Goal: Information Seeking & Learning: Learn about a topic

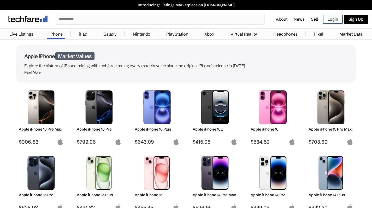
click at [203, 20] on input "text" at bounding box center [160, 19] width 208 height 10
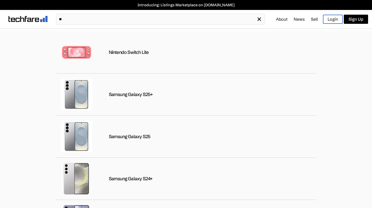
type input "*"
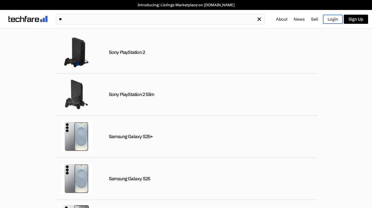
type input "*"
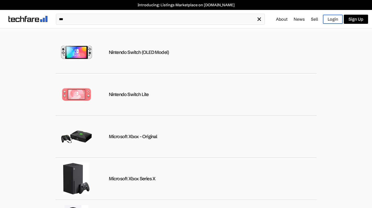
type input "****"
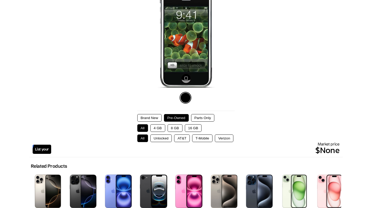
scroll to position [74, 0]
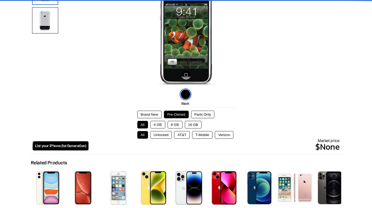
click at [144, 111] on button "Brand New" at bounding box center [149, 114] width 24 height 8
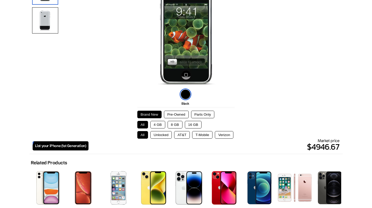
click at [189, 122] on button "16 GB" at bounding box center [193, 125] width 17 height 8
click at [164, 136] on button "Unlocked" at bounding box center [161, 135] width 22 height 8
click at [208, 113] on button "Parts Only" at bounding box center [202, 114] width 23 height 8
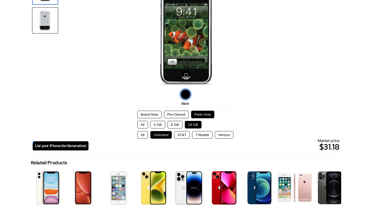
click at [179, 113] on button "Pre-Owned" at bounding box center [176, 114] width 25 height 8
click at [153, 113] on button "Brand New" at bounding box center [149, 114] width 24 height 8
click at [202, 115] on button "Parts Only" at bounding box center [202, 114] width 23 height 8
click at [171, 115] on button "Pre-Owned" at bounding box center [176, 114] width 25 height 8
click at [210, 114] on button "Parts Only" at bounding box center [202, 114] width 23 height 8
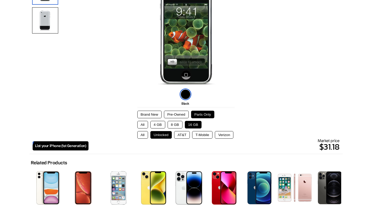
click at [154, 124] on button "4 GB" at bounding box center [157, 125] width 15 height 8
click at [154, 111] on button "Brand New" at bounding box center [149, 114] width 24 height 8
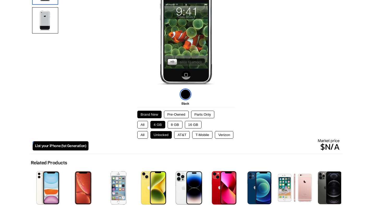
click at [174, 124] on button "8 GB" at bounding box center [175, 125] width 15 height 8
click at [193, 124] on button "16 GB" at bounding box center [193, 125] width 17 height 8
click at [180, 134] on button "AT&T" at bounding box center [182, 135] width 16 height 8
click at [198, 136] on button "T-Mobile" at bounding box center [202, 135] width 20 height 8
click at [222, 135] on button "Verizon" at bounding box center [224, 135] width 19 height 8
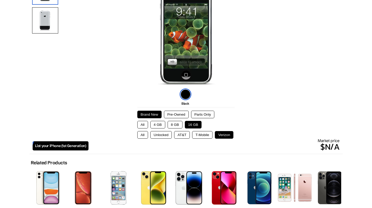
click at [169, 123] on button "8 GB" at bounding box center [175, 125] width 15 height 8
click at [162, 124] on button "4 GB" at bounding box center [157, 125] width 15 height 8
click at [198, 133] on button "T-Mobile" at bounding box center [202, 135] width 20 height 8
click at [181, 134] on button "AT&T" at bounding box center [182, 135] width 16 height 8
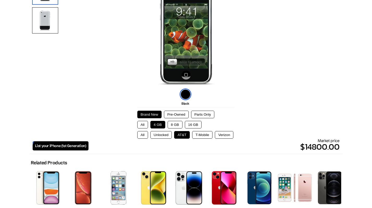
click at [171, 135] on button "Unlocked" at bounding box center [161, 135] width 22 height 8
click at [177, 134] on button "AT&T" at bounding box center [182, 135] width 16 height 8
click at [173, 122] on button "8 GB" at bounding box center [175, 125] width 15 height 8
click at [188, 123] on button "16 GB" at bounding box center [193, 125] width 17 height 8
